Goal: Navigation & Orientation: Find specific page/section

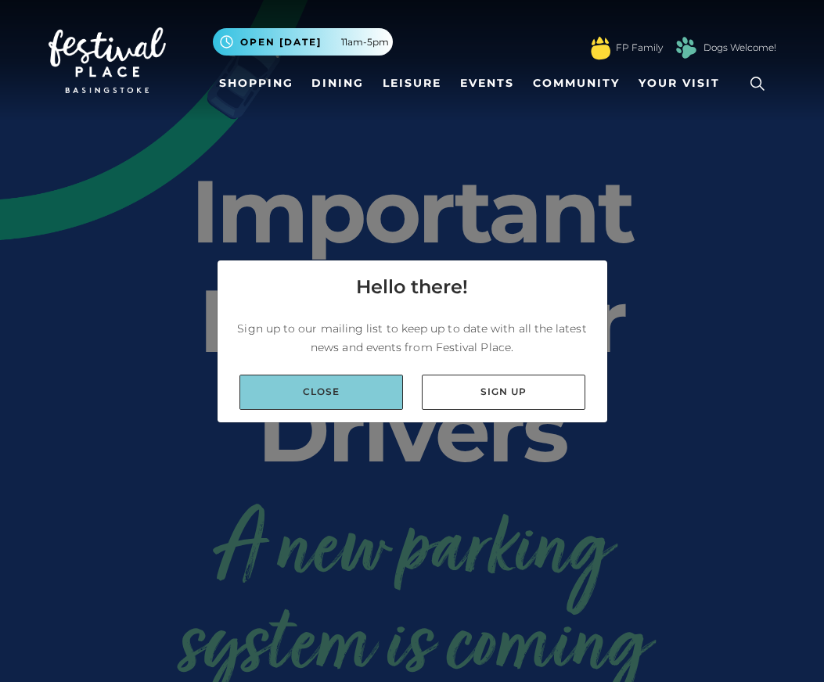
click at [333, 390] on link "Close" at bounding box center [321, 392] width 164 height 35
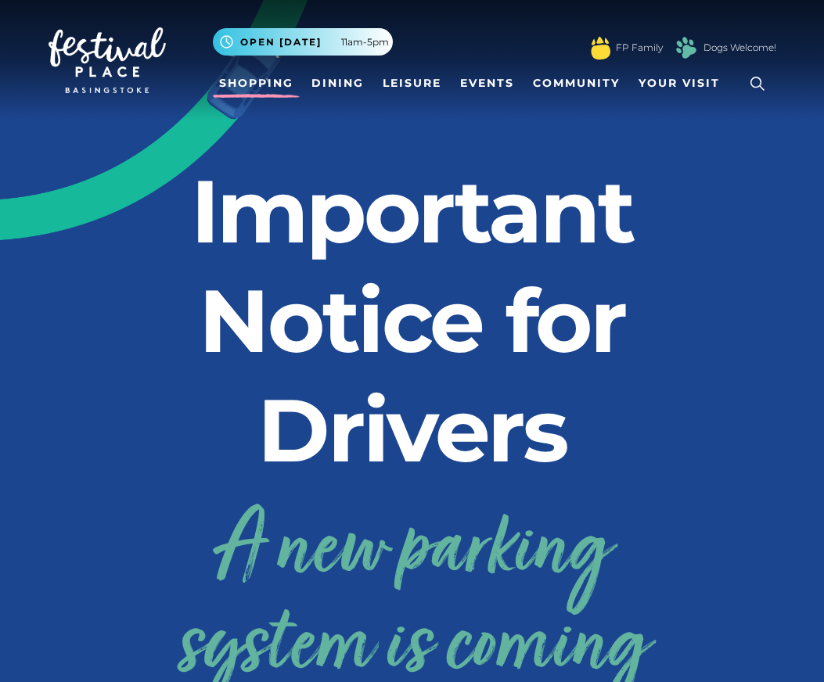
click at [260, 77] on link "Shopping" at bounding box center [256, 83] width 87 height 29
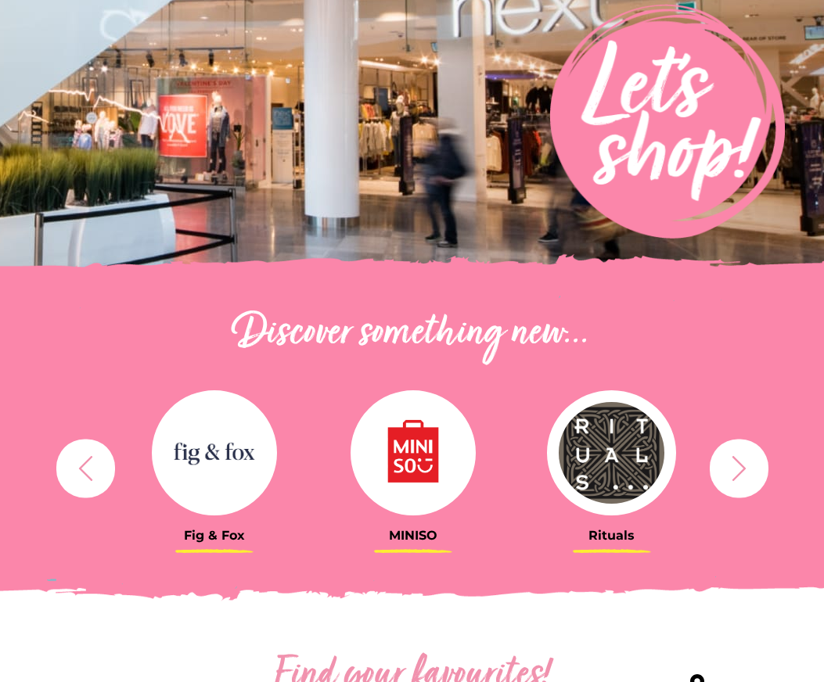
scroll to position [274, 0]
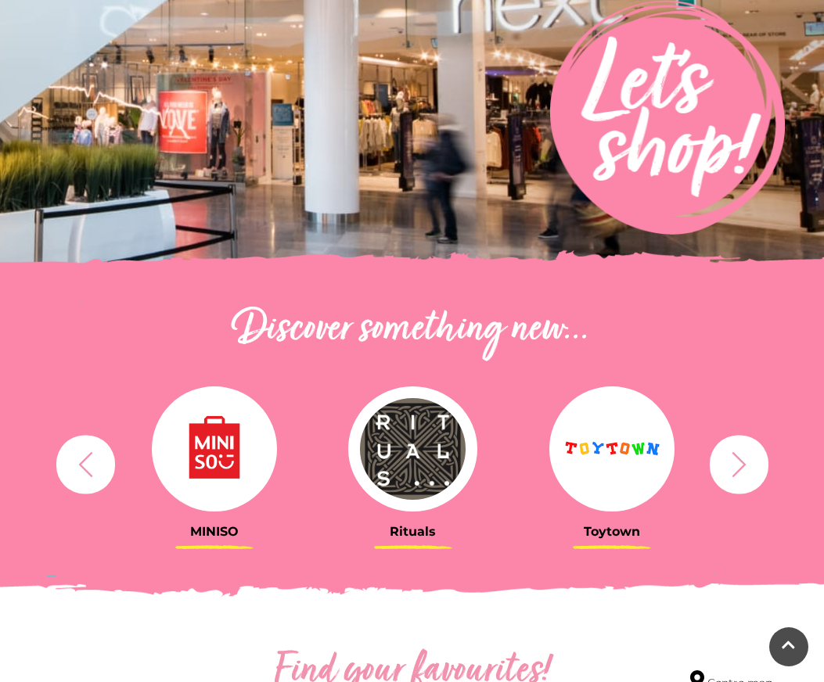
click at [737, 465] on icon "button" at bounding box center [739, 464] width 29 height 29
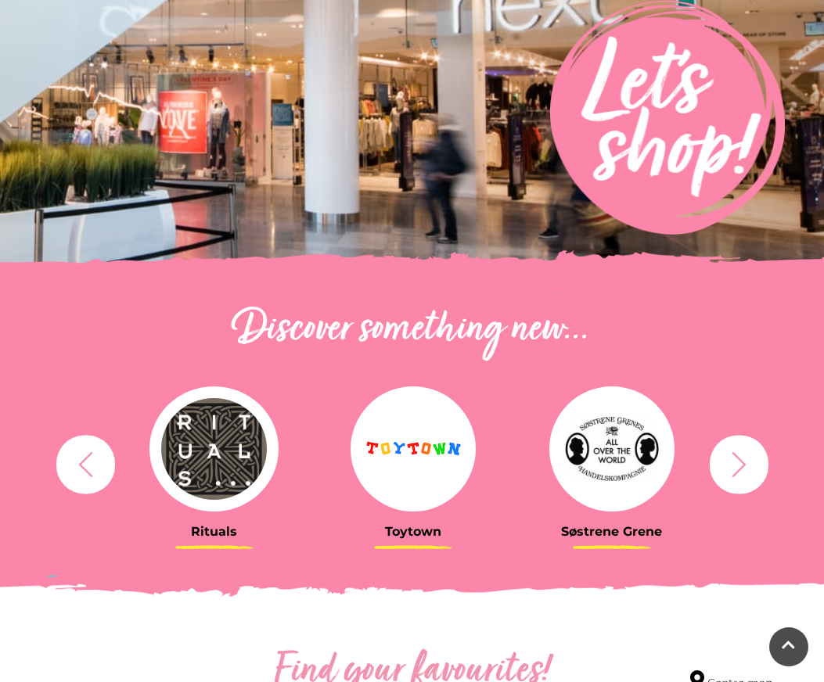
click at [737, 465] on icon "button" at bounding box center [739, 464] width 29 height 29
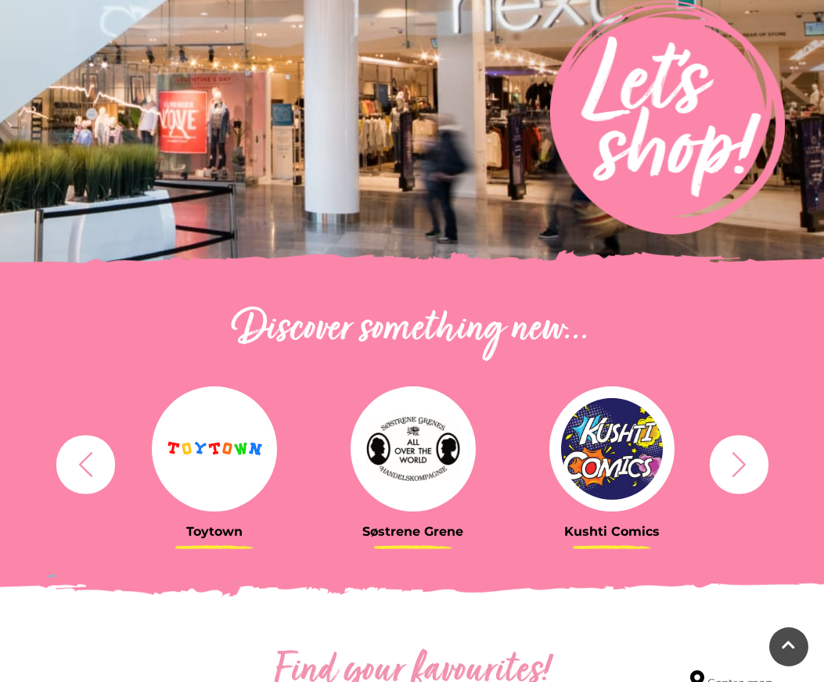
click at [737, 465] on icon "button" at bounding box center [739, 464] width 29 height 29
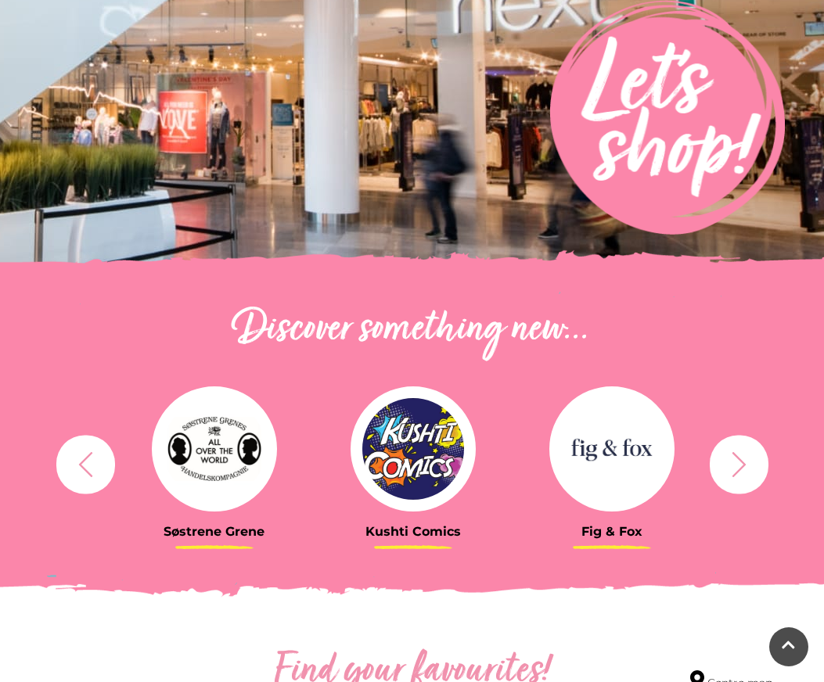
click at [737, 465] on icon "button" at bounding box center [739, 464] width 29 height 29
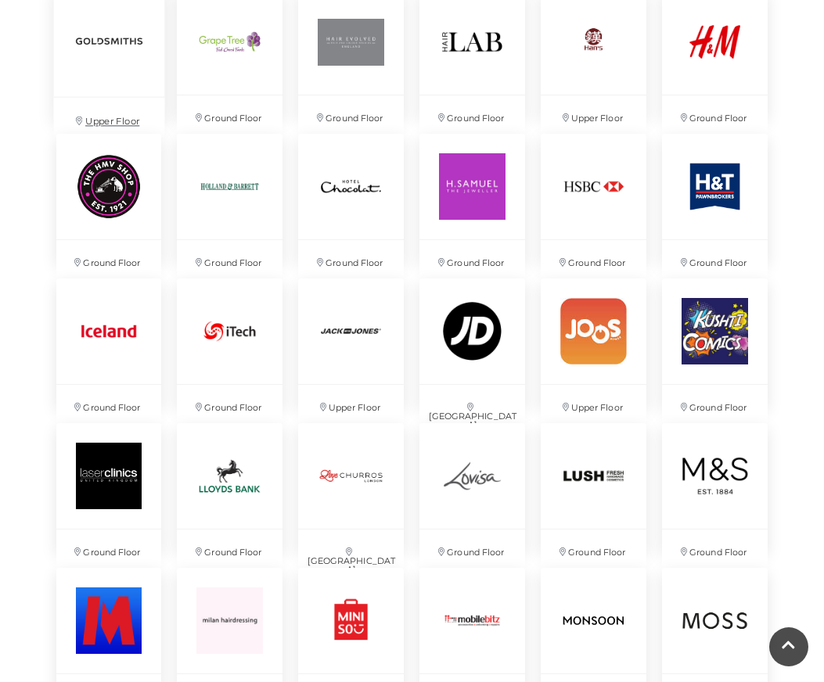
scroll to position [1979, 0]
